Goal: Information Seeking & Learning: Learn about a topic

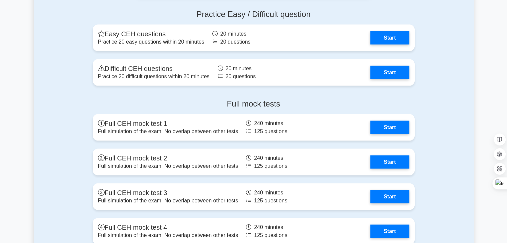
scroll to position [1394, 0]
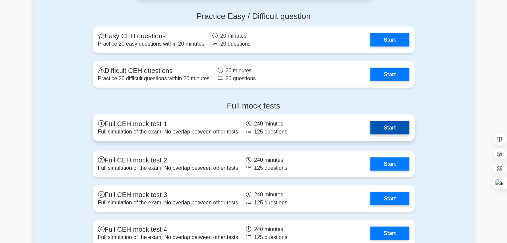
click at [389, 127] on link "Start" at bounding box center [390, 127] width 39 height 13
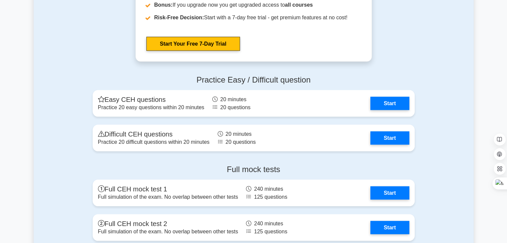
scroll to position [1328, 0]
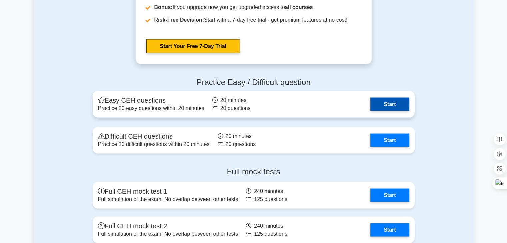
click at [388, 102] on link "Start" at bounding box center [390, 104] width 39 height 13
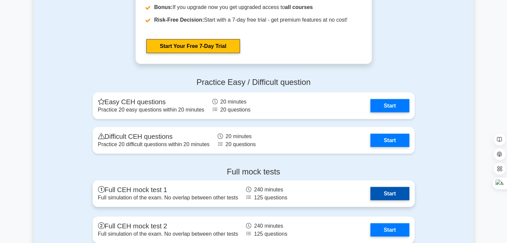
click at [391, 195] on link "Start" at bounding box center [390, 193] width 39 height 13
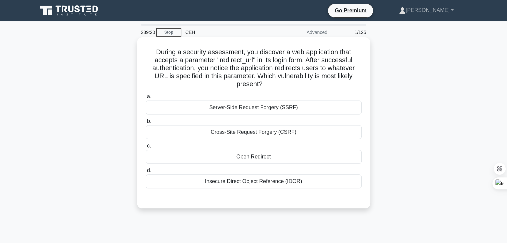
click at [250, 134] on div "Cross-Site Request Forgery (CSRF)" at bounding box center [254, 132] width 216 height 14
click at [146, 124] on input "b. Cross-Site Request Forgery (CSRF)" at bounding box center [146, 121] width 0 height 4
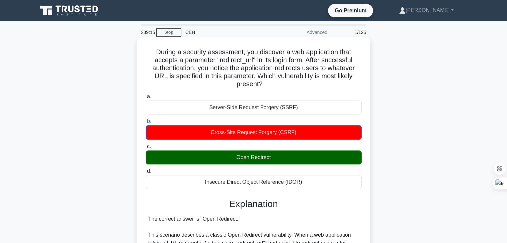
click at [243, 160] on div "Open Redirect" at bounding box center [254, 158] width 216 height 14
click at [146, 149] on input "c. Open Redirect" at bounding box center [146, 147] width 0 height 4
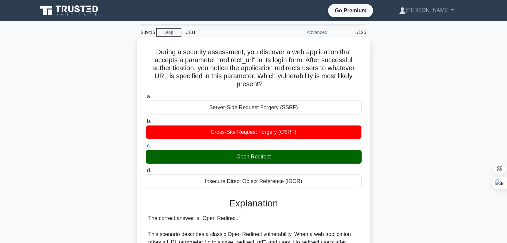
click at [245, 157] on div "Open Redirect" at bounding box center [254, 157] width 216 height 14
click at [146, 148] on input "c. Open Redirect" at bounding box center [146, 146] width 0 height 4
click at [245, 157] on div "Open Redirect" at bounding box center [254, 157] width 216 height 14
click at [146, 148] on input "c. Open Redirect" at bounding box center [146, 146] width 0 height 4
click at [245, 157] on div "Open Redirect" at bounding box center [254, 157] width 216 height 14
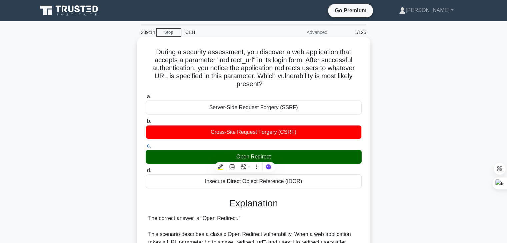
click at [146, 148] on input "c. Open Redirect" at bounding box center [146, 146] width 0 height 4
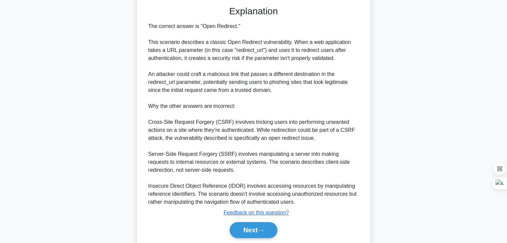
scroll to position [215, 0]
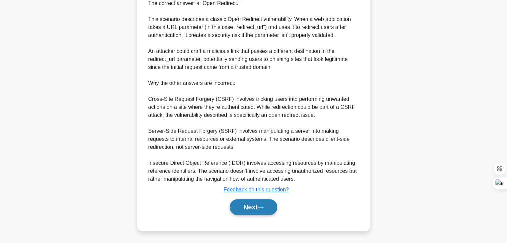
click at [253, 205] on button "Next" at bounding box center [254, 207] width 48 height 16
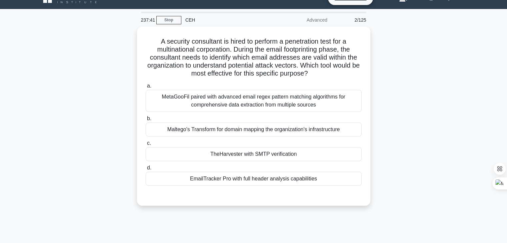
scroll to position [0, 0]
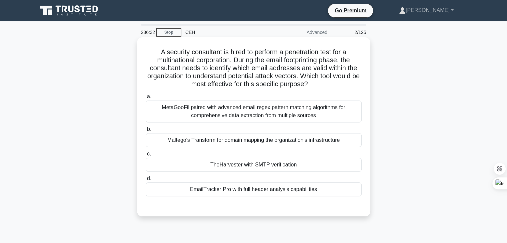
click at [242, 111] on div "MetaGooFil paired with advanced email regex pattern matching algorithms for com…" at bounding box center [254, 112] width 216 height 22
click at [146, 99] on input "a. MetaGooFil paired with advanced email regex pattern matching algorithms for …" at bounding box center [146, 97] width 0 height 4
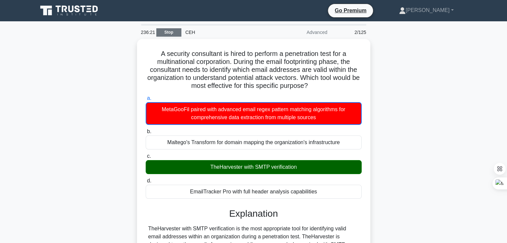
click at [165, 31] on link "Stop" at bounding box center [168, 32] width 25 height 8
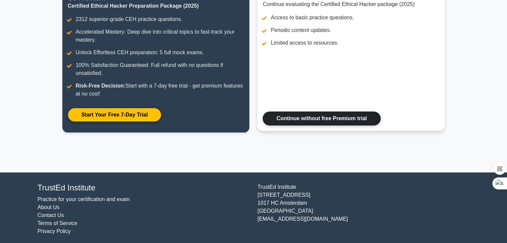
scroll to position [105, 0]
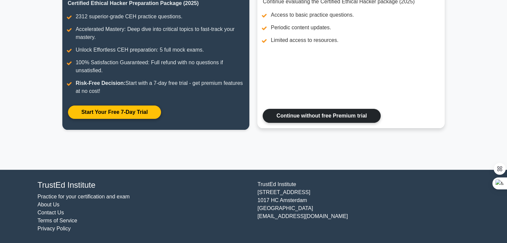
click at [291, 114] on link "Continue without free Premium trial" at bounding box center [322, 116] width 118 height 14
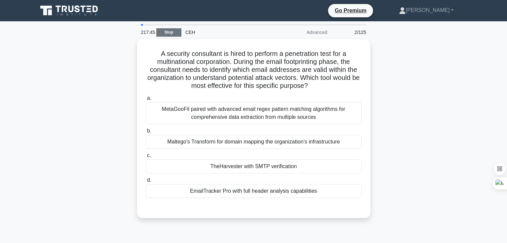
click at [169, 34] on link "Stop" at bounding box center [168, 32] width 25 height 8
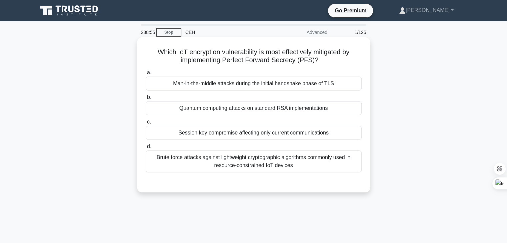
click at [226, 111] on div "Quantum computing attacks on standard RSA implementations" at bounding box center [254, 108] width 216 height 14
click at [146, 100] on input "b. Quantum computing attacks on standard RSA implementations" at bounding box center [146, 97] width 0 height 4
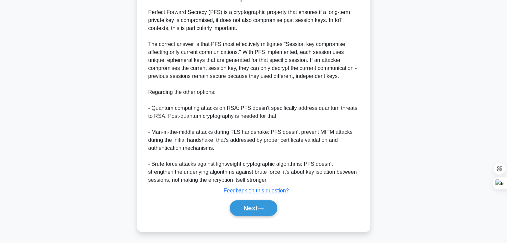
scroll to position [192, 0]
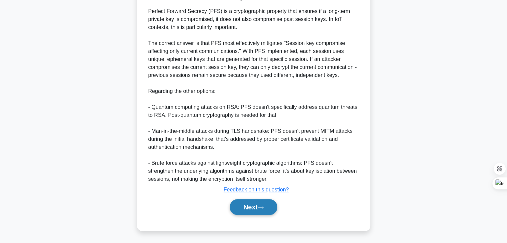
click at [260, 199] on button "Next" at bounding box center [254, 207] width 48 height 16
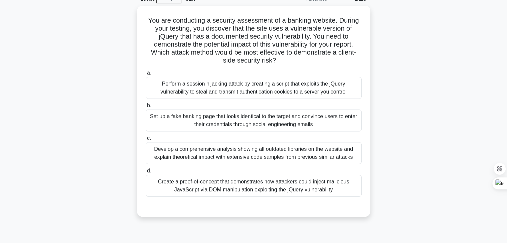
scroll to position [0, 0]
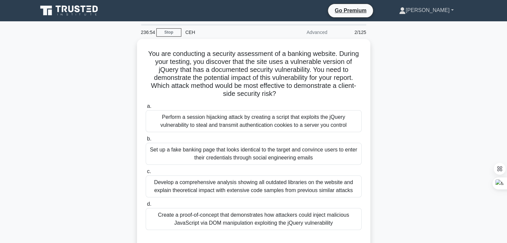
click at [452, 10] on link "[PERSON_NAME]" at bounding box center [426, 10] width 87 height 13
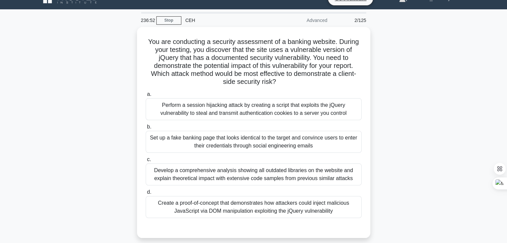
scroll to position [33, 0]
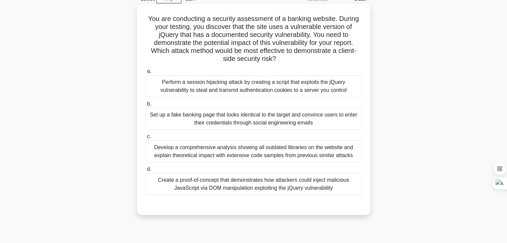
click at [201, 119] on div "Set up a fake banking page that looks identical to the target and convince user…" at bounding box center [254, 119] width 216 height 22
click at [146, 106] on input "b. Set up a fake banking page that looks identical to the target and convince u…" at bounding box center [146, 104] width 0 height 4
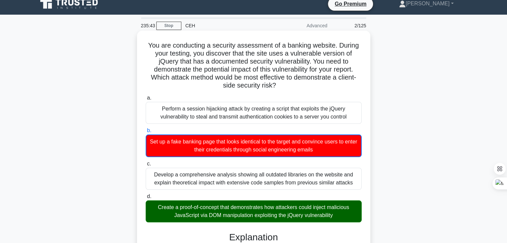
scroll to position [0, 0]
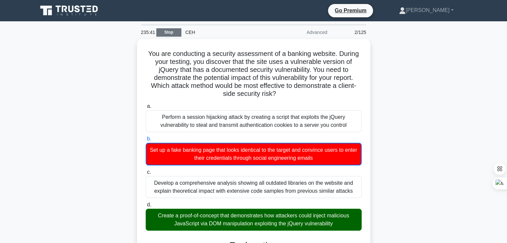
click at [179, 34] on link "Stop" at bounding box center [168, 32] width 25 height 8
